Goal: Task Accomplishment & Management: Use online tool/utility

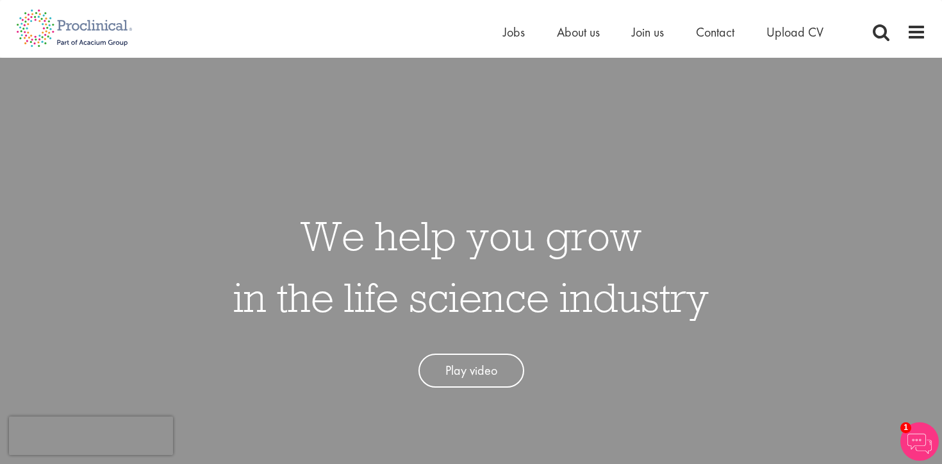
click at [567, 41] on li "About us" at bounding box center [578, 31] width 43 height 19
click at [566, 37] on span "About us" at bounding box center [578, 32] width 43 height 17
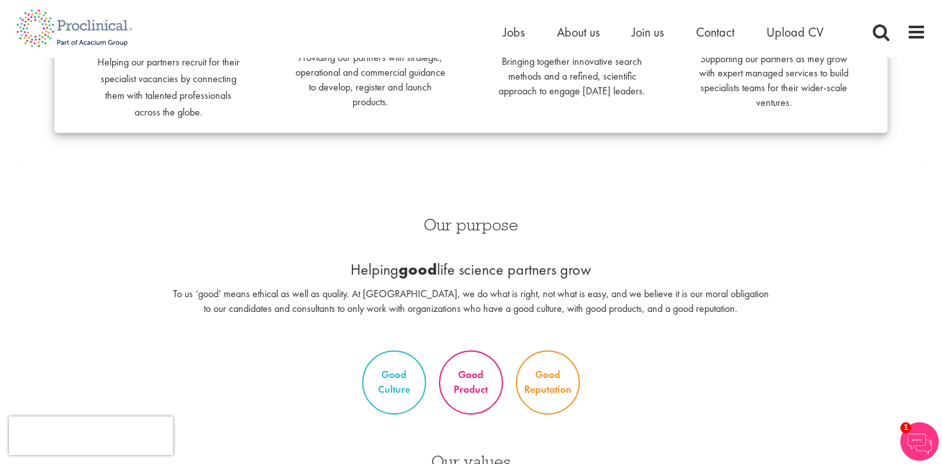
scroll to position [399, 0]
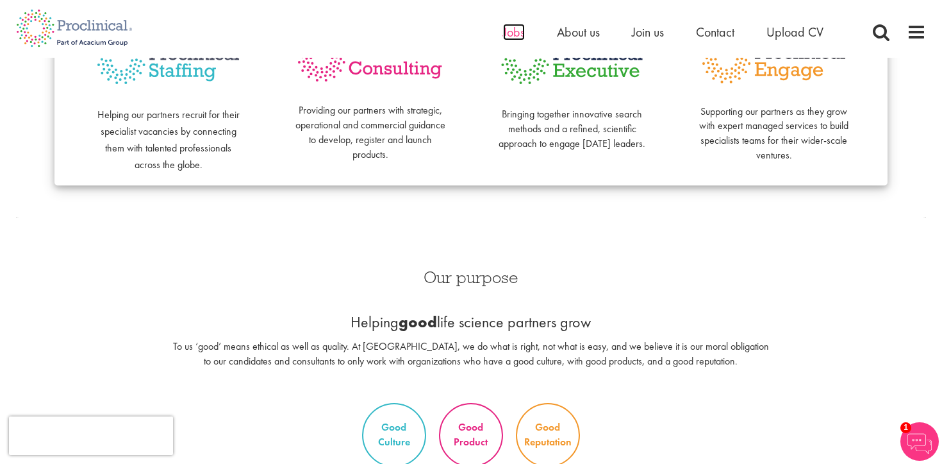
click at [510, 33] on span "Jobs" at bounding box center [514, 32] width 22 height 17
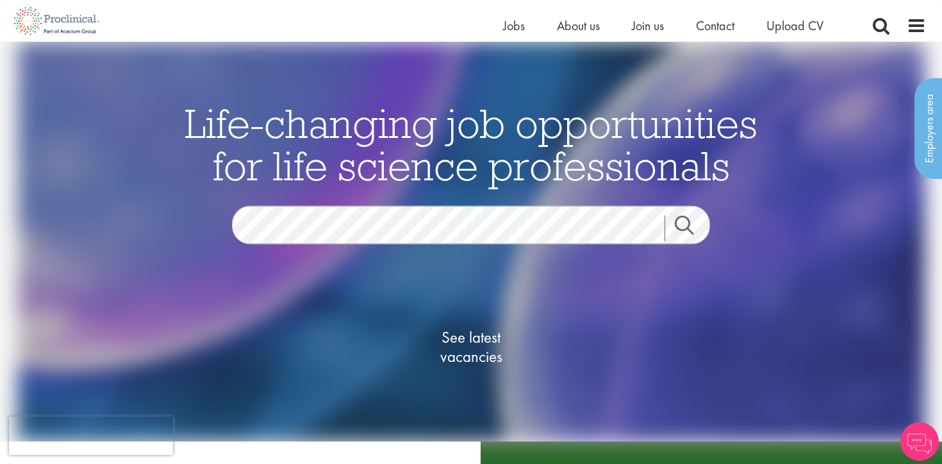
scroll to position [39, 0]
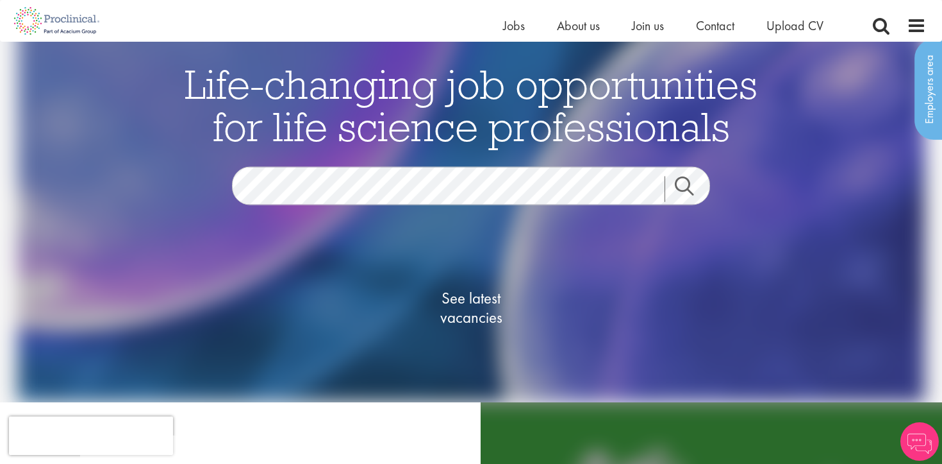
click at [500, 299] on span "See latest vacancies" at bounding box center [471, 307] width 128 height 38
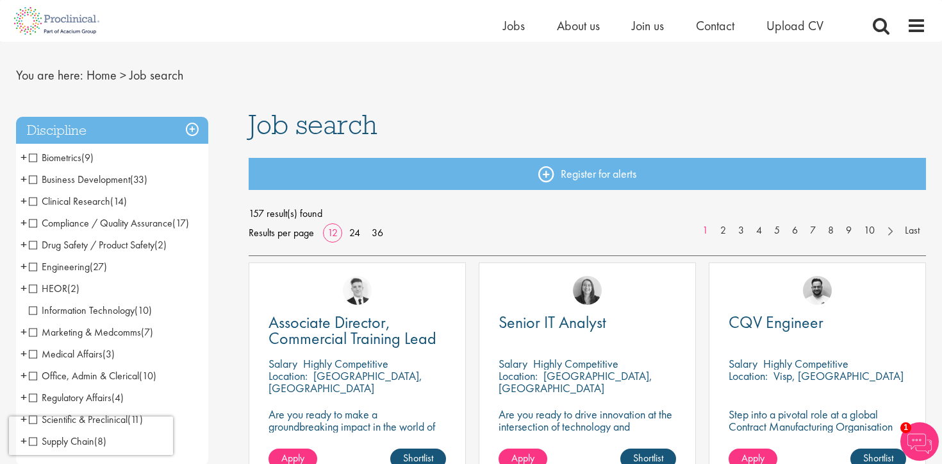
scroll to position [29, 0]
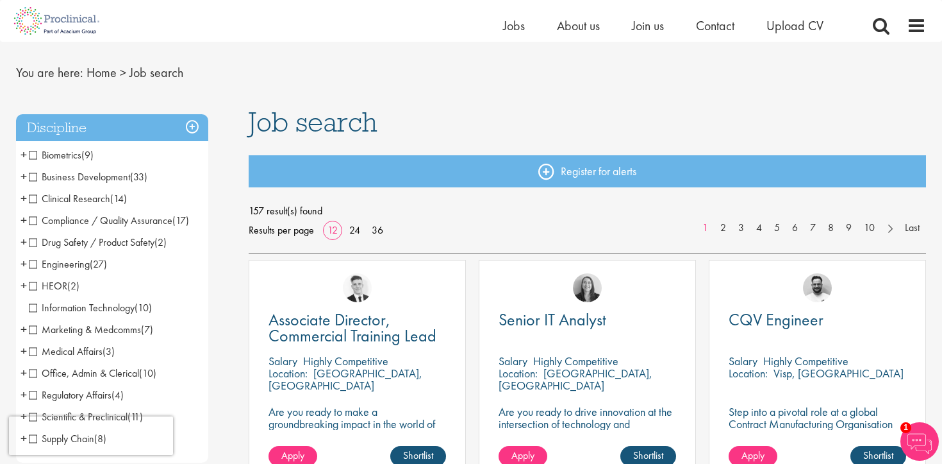
click at [35, 217] on span "Compliance / Quality Assurance" at bounding box center [101, 220] width 144 height 13
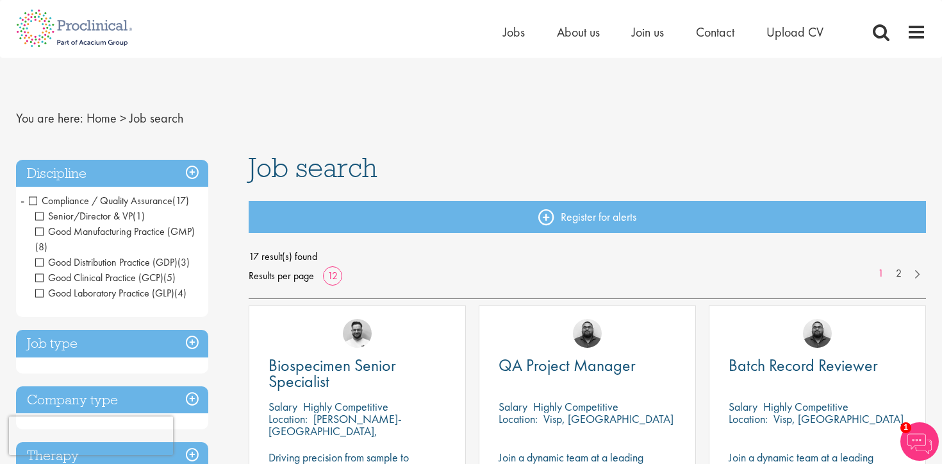
click at [39, 214] on span "Senior/Director & VP" at bounding box center [83, 215] width 97 height 13
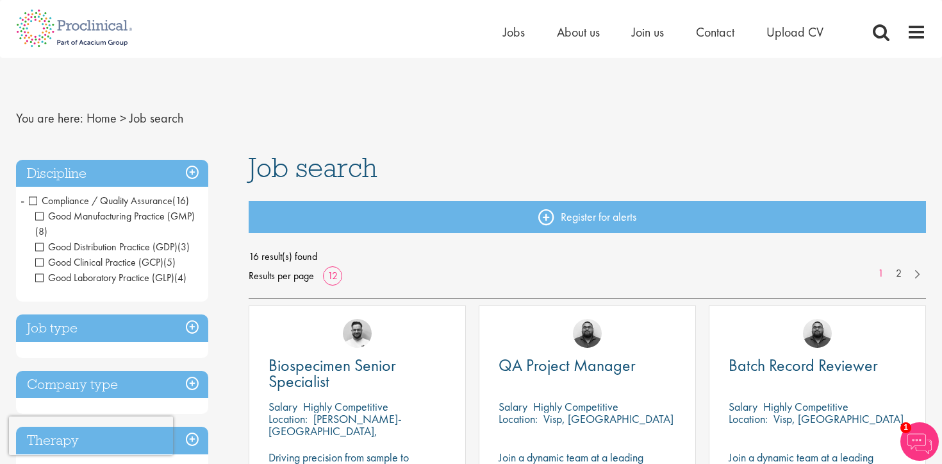
click at [45, 214] on span "Good Manufacturing Practice (GMP)" at bounding box center [115, 215] width 160 height 13
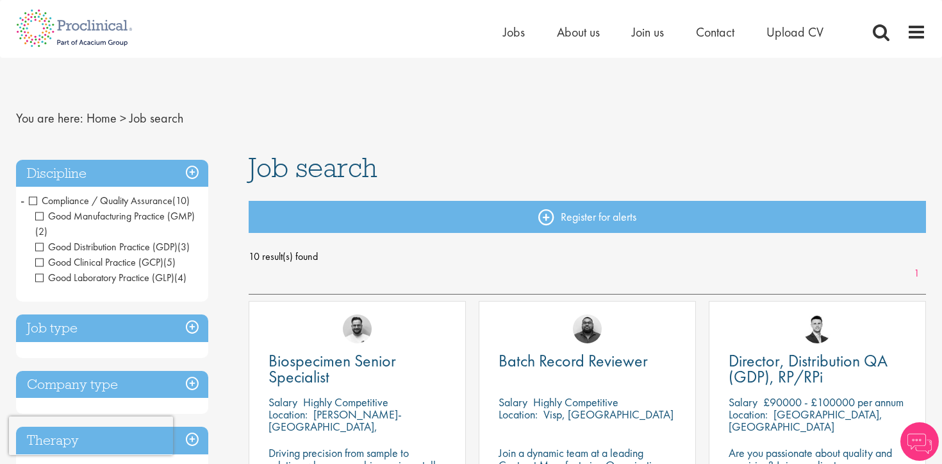
click at [42, 246] on span "Good Distribution Practice (GDP)" at bounding box center [106, 246] width 142 height 13
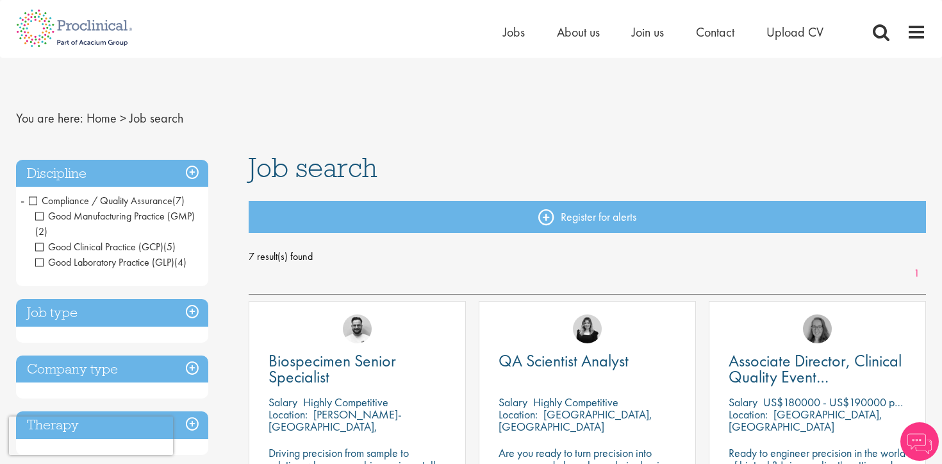
click at [40, 262] on span "Good Laboratory Practice (GLP)" at bounding box center [104, 261] width 139 height 13
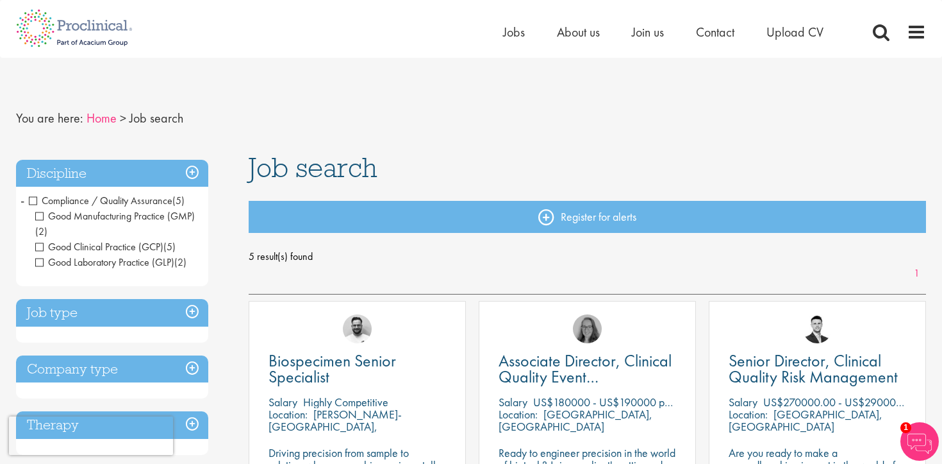
click at [93, 122] on link "Home" at bounding box center [102, 118] width 30 height 17
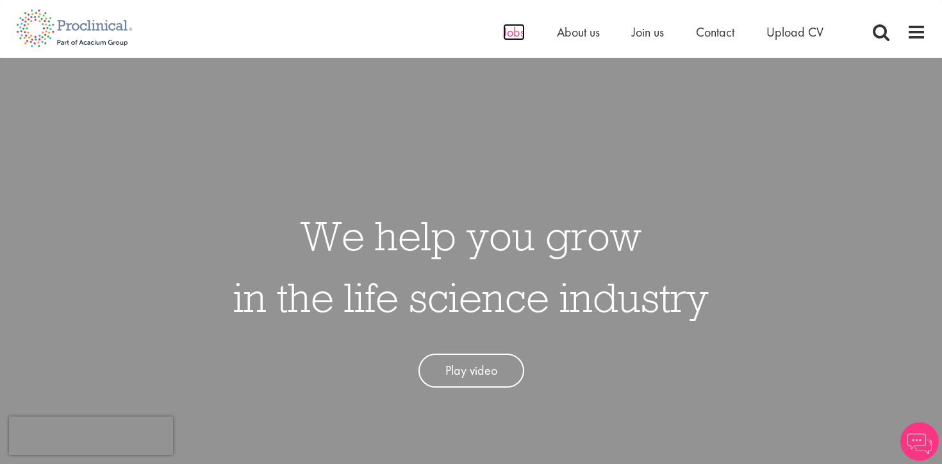
click at [513, 35] on span "Jobs" at bounding box center [514, 32] width 22 height 17
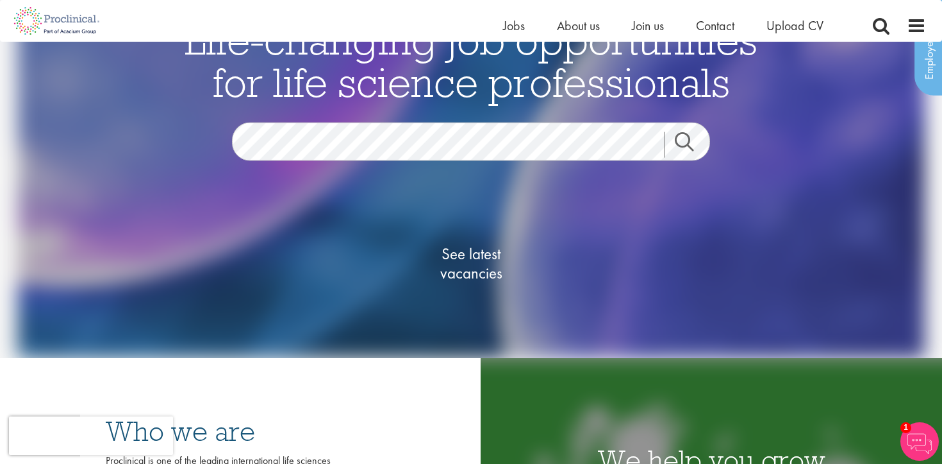
scroll to position [65, 0]
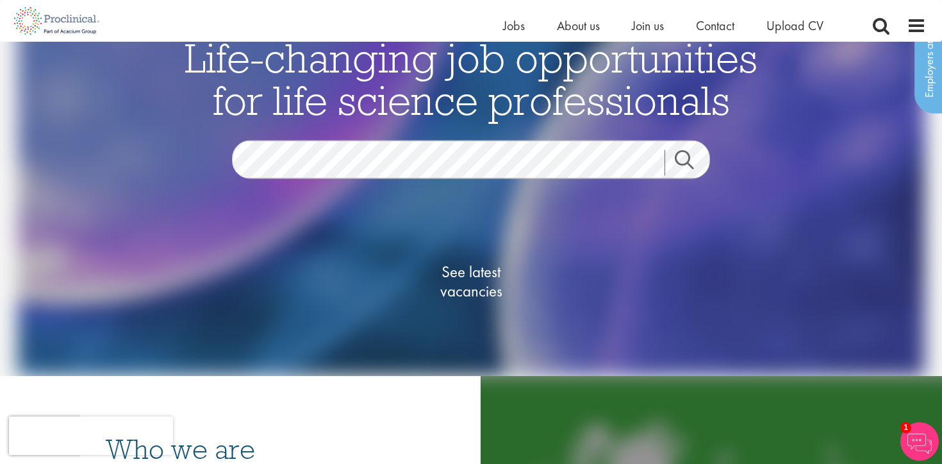
click at [478, 285] on span "See latest vacancies" at bounding box center [471, 281] width 128 height 38
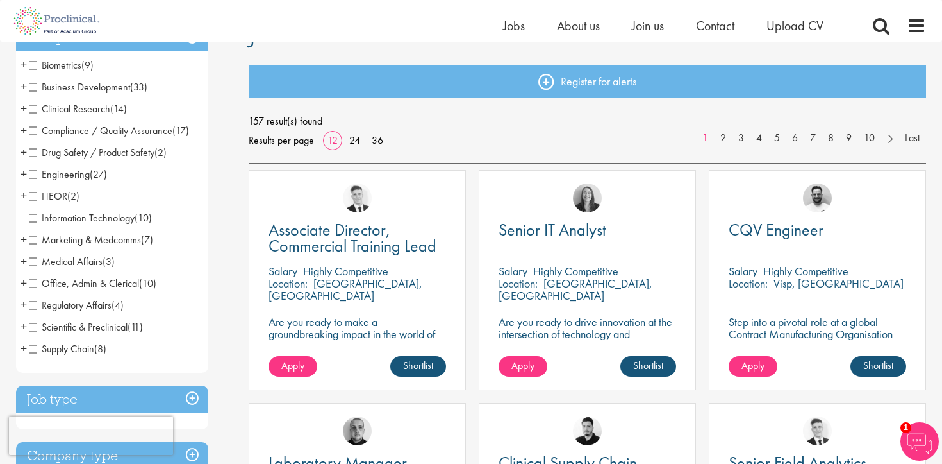
scroll to position [96, 0]
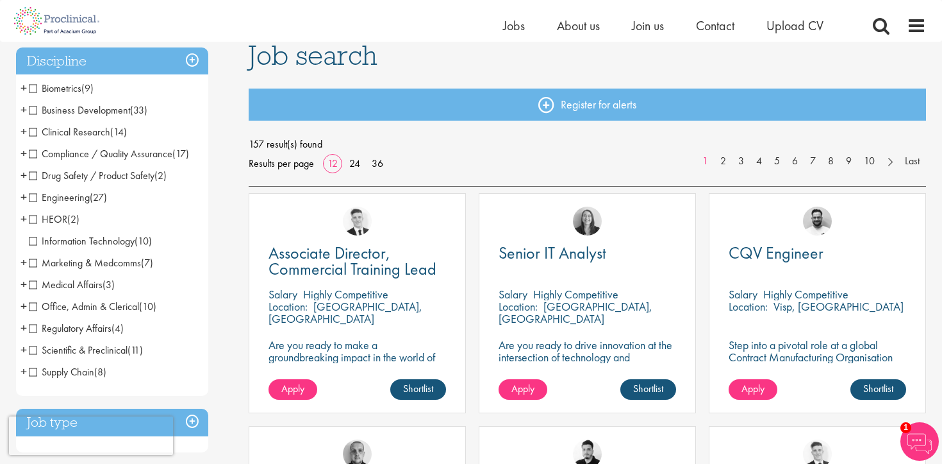
click at [24, 134] on span "+" at bounding box center [24, 131] width 6 height 19
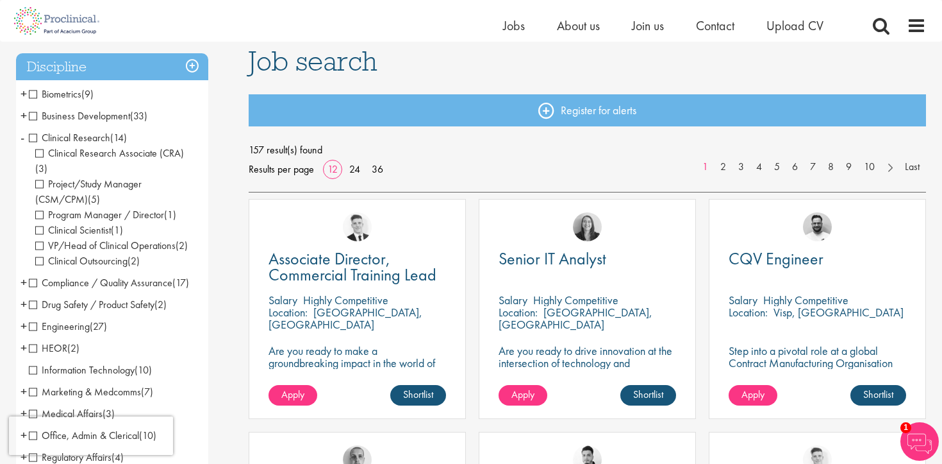
scroll to position [87, 0]
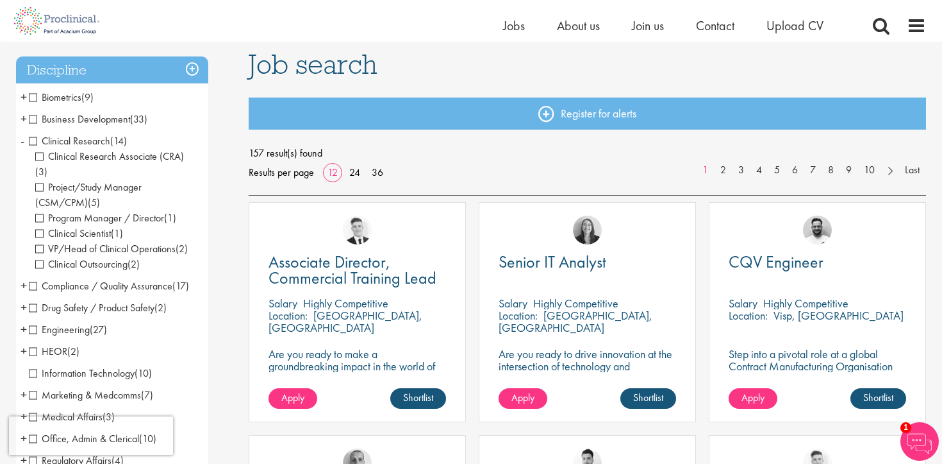
click at [23, 120] on span "+" at bounding box center [24, 118] width 6 height 19
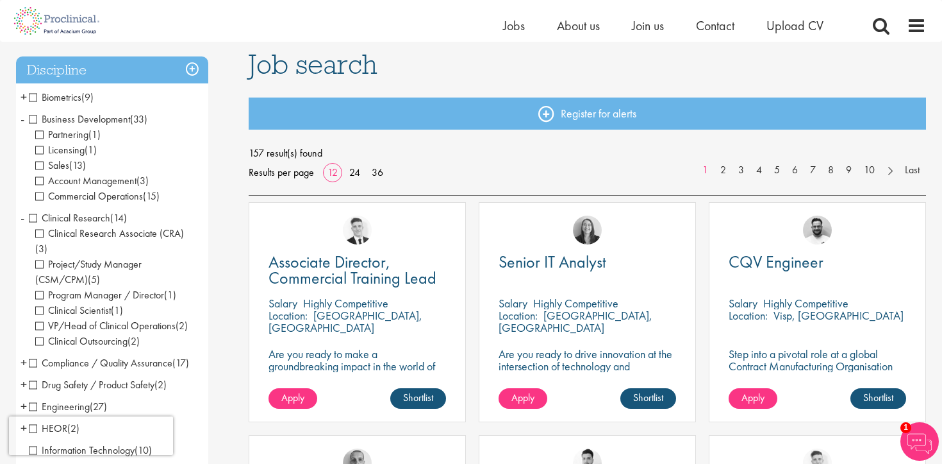
click at [40, 195] on span "Commercial Operations" at bounding box center [89, 195] width 108 height 13
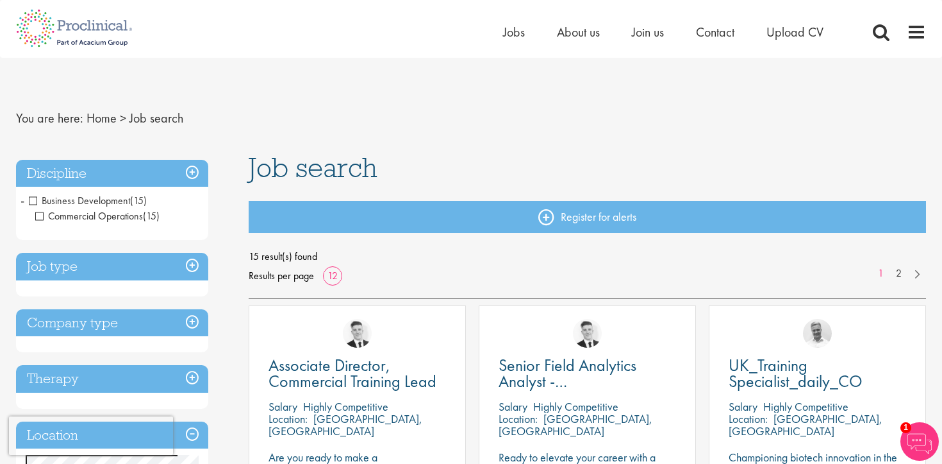
click at [47, 215] on span "Commercial Operations" at bounding box center [89, 215] width 108 height 13
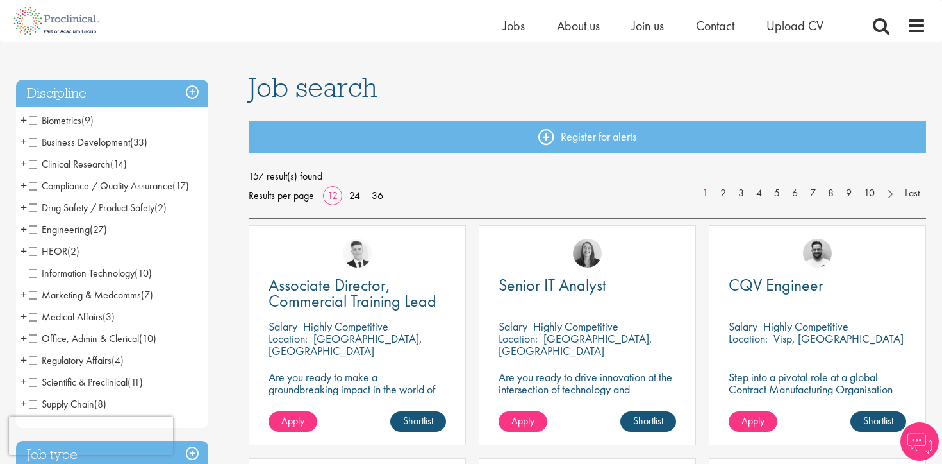
scroll to position [78, 0]
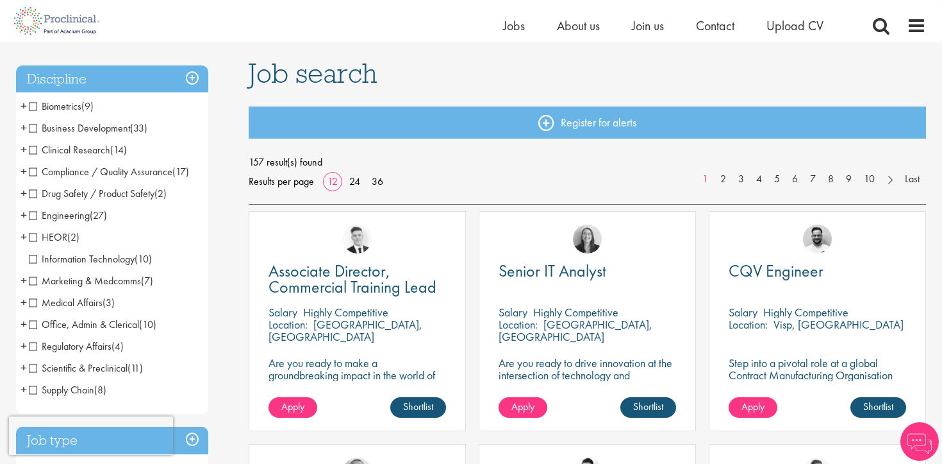
click at [24, 216] on span "+" at bounding box center [24, 214] width 6 height 19
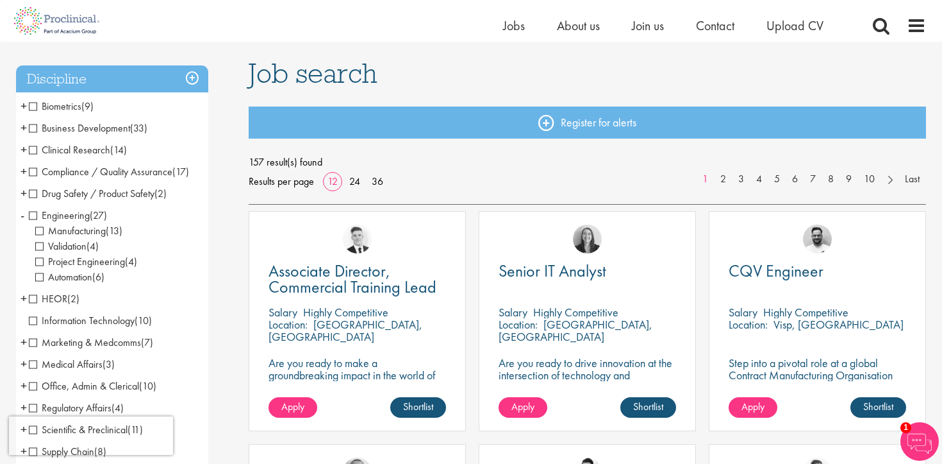
click at [40, 244] on span "Validation" at bounding box center [60, 245] width 51 height 13
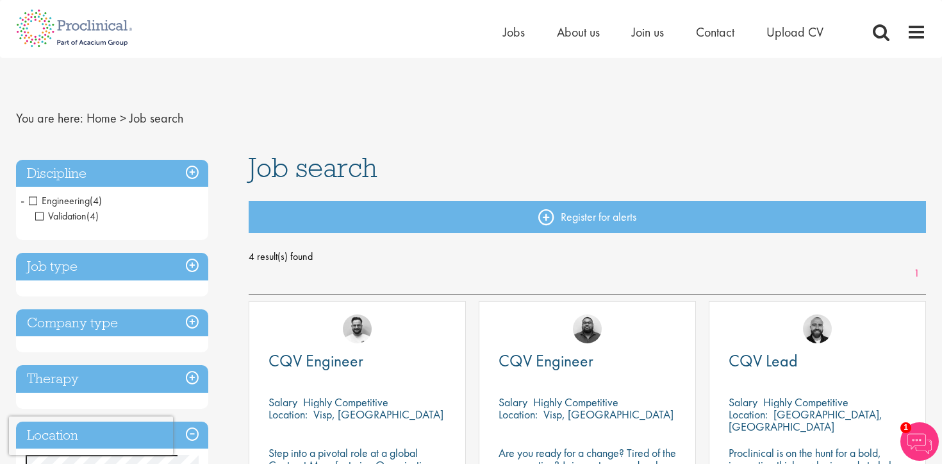
click at [40, 217] on span "Validation" at bounding box center [60, 215] width 51 height 13
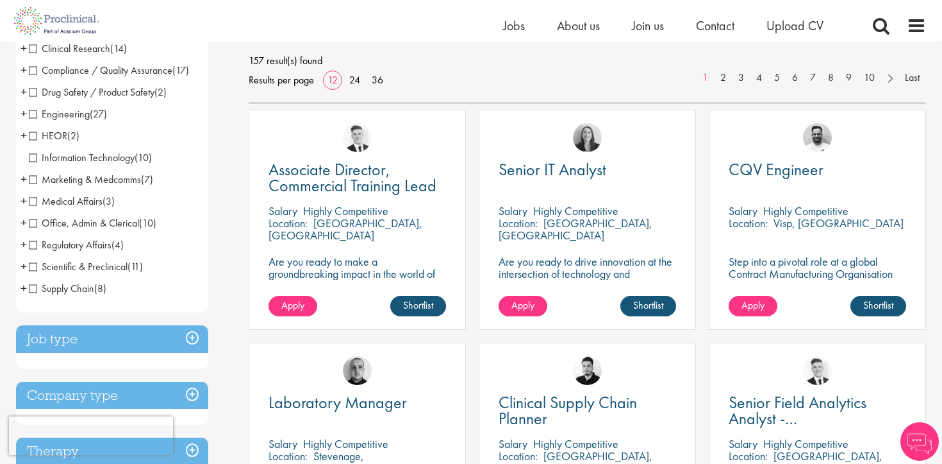
scroll to position [180, 0]
click at [24, 221] on span "+" at bounding box center [24, 221] width 6 height 19
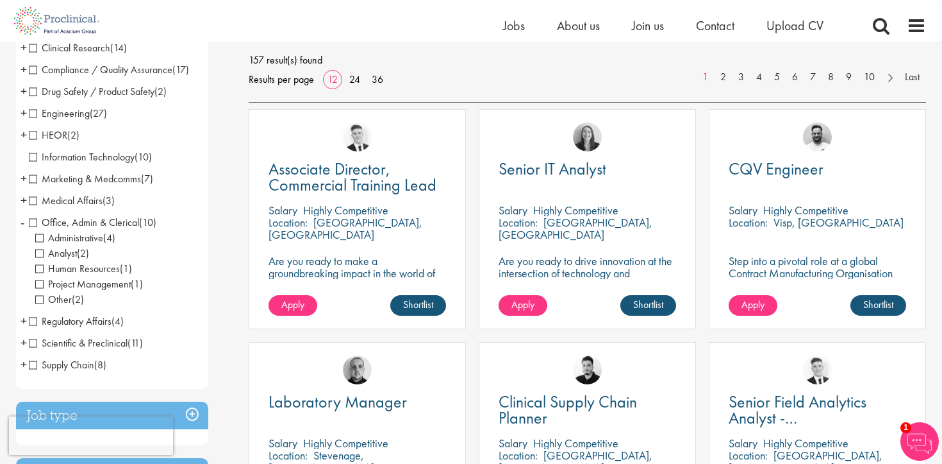
click at [39, 285] on span "Project Management" at bounding box center [83, 283] width 96 height 13
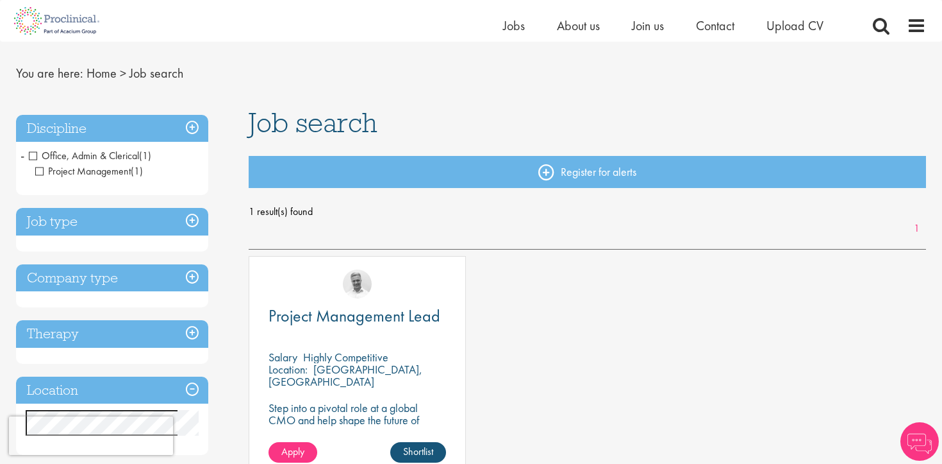
scroll to position [24, 0]
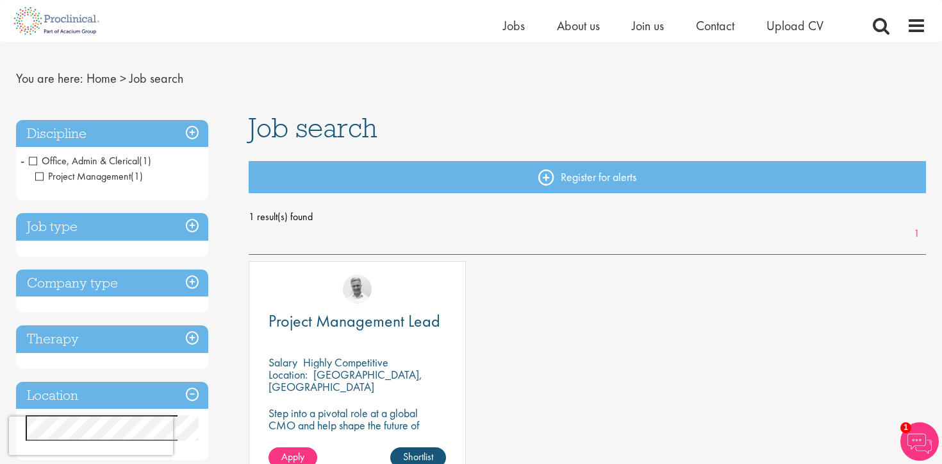
click at [42, 176] on span "Project Management" at bounding box center [83, 175] width 96 height 13
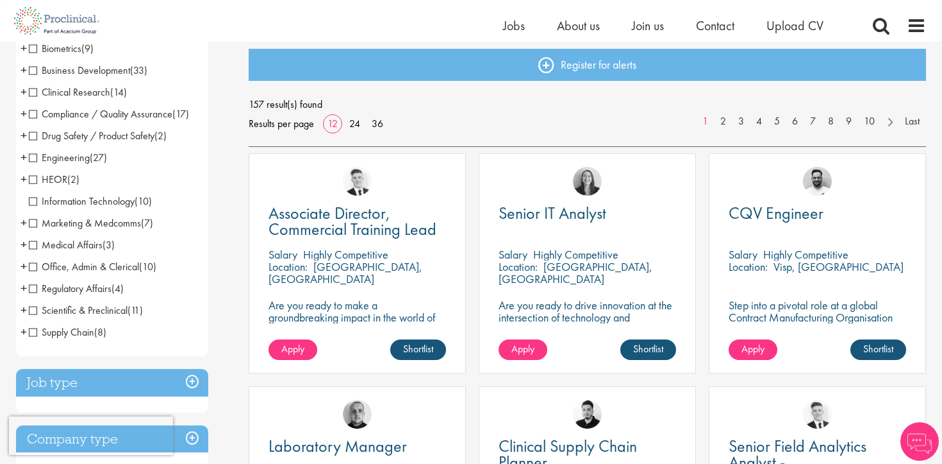
scroll to position [140, 0]
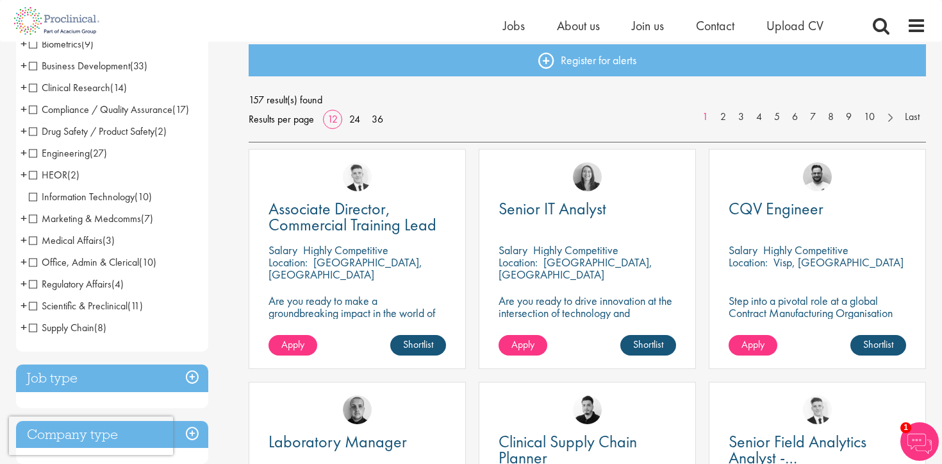
click at [33, 305] on span "Scientific & Preclinical" at bounding box center [78, 305] width 99 height 13
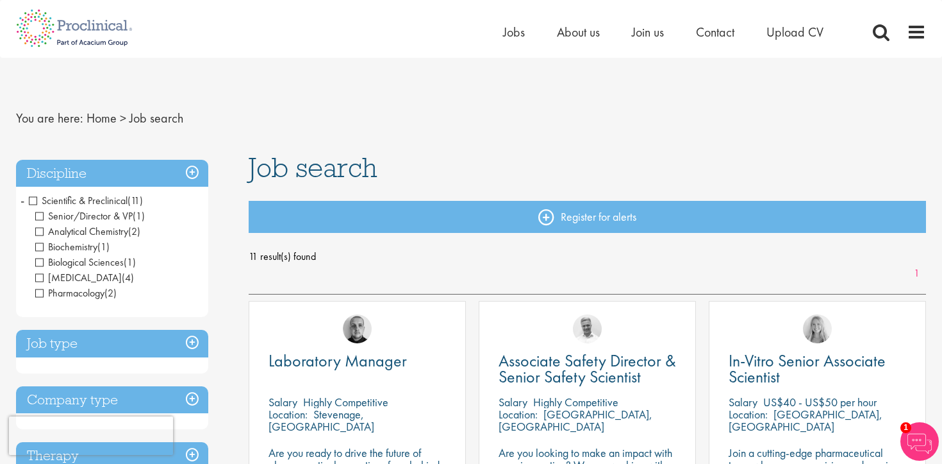
click at [31, 199] on span "Scientific & Preclinical" at bounding box center [78, 200] width 99 height 13
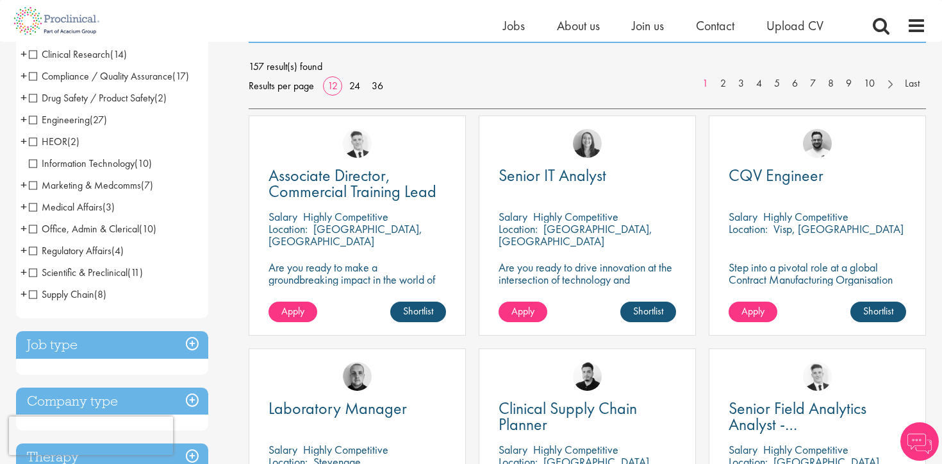
scroll to position [185, 0]
